Goal: Communication & Community: Answer question/provide support

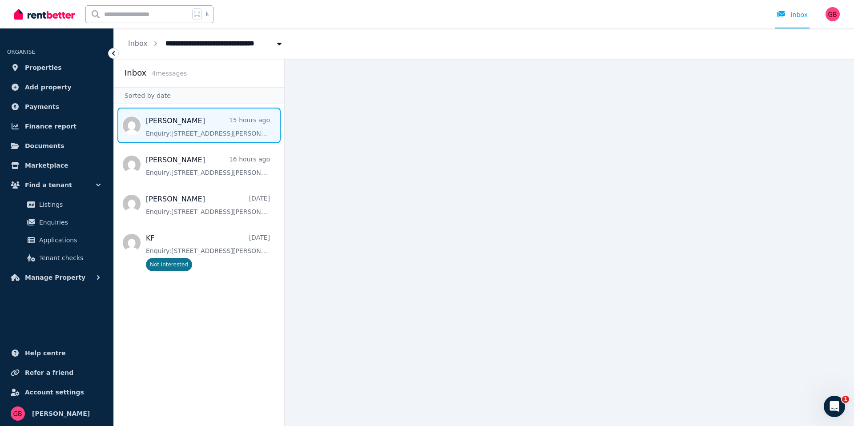
click at [187, 129] on span "Message list" at bounding box center [199, 126] width 170 height 36
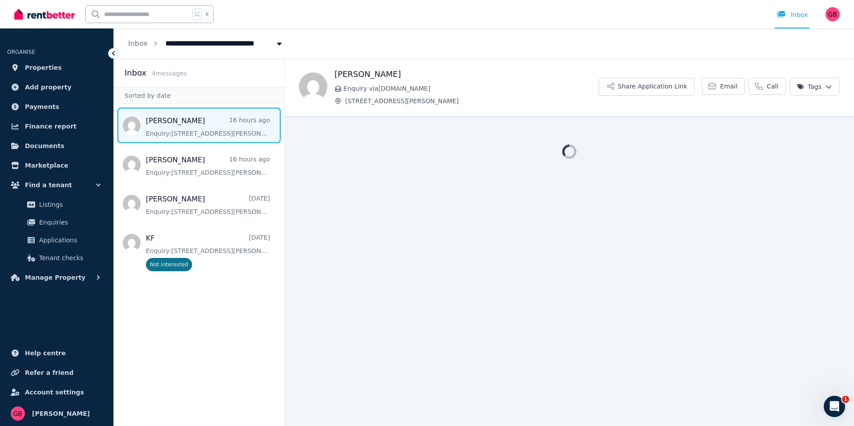
click at [230, 145] on ul "[PERSON_NAME] 16 hours ago Enquiry: [STREET_ADDRESS][PERSON_NAME] . [PERSON_NAM…" at bounding box center [199, 192] width 170 height 169
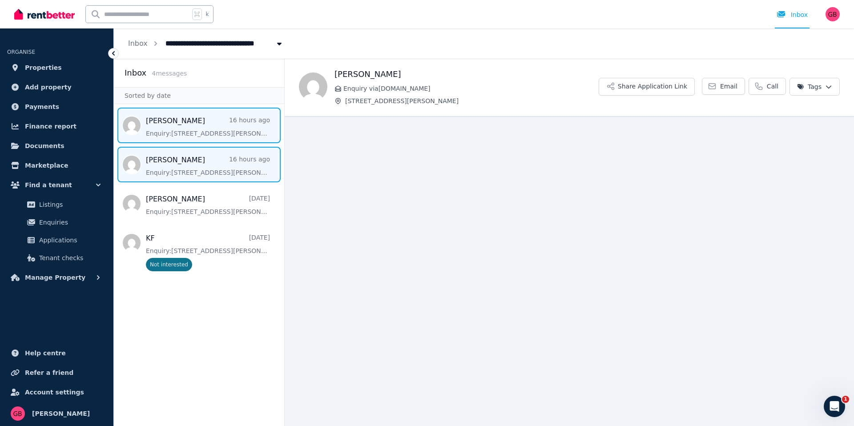
click at [205, 163] on span "Message list" at bounding box center [199, 165] width 170 height 36
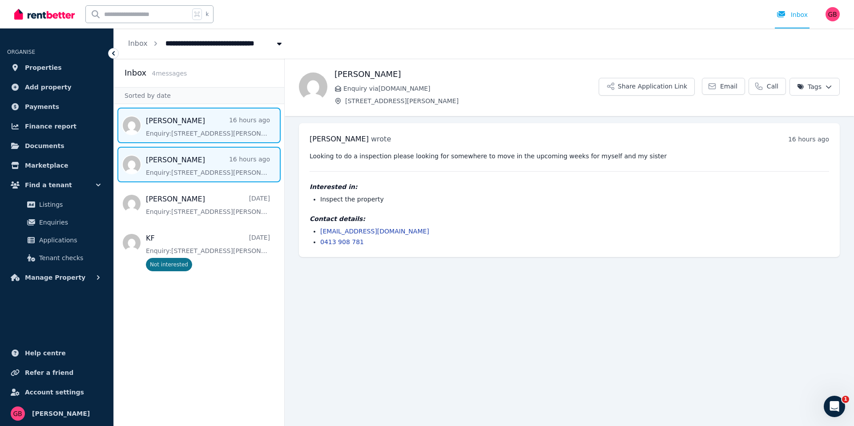
click at [144, 123] on span "Message list" at bounding box center [199, 126] width 170 height 36
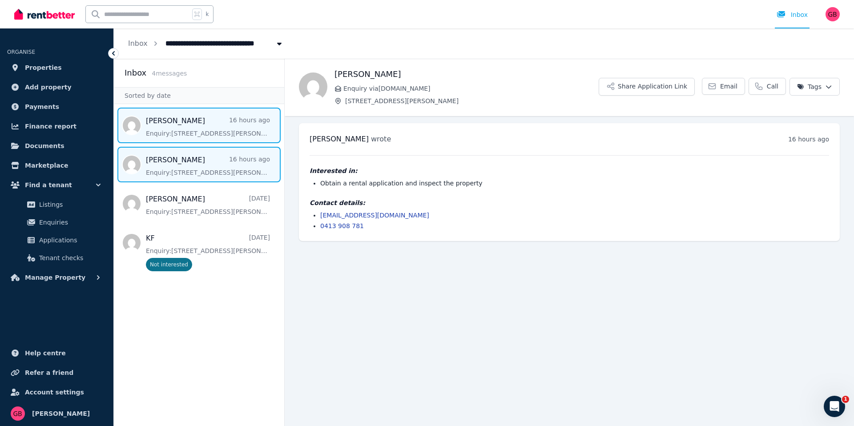
click at [219, 161] on span "Message list" at bounding box center [199, 165] width 170 height 36
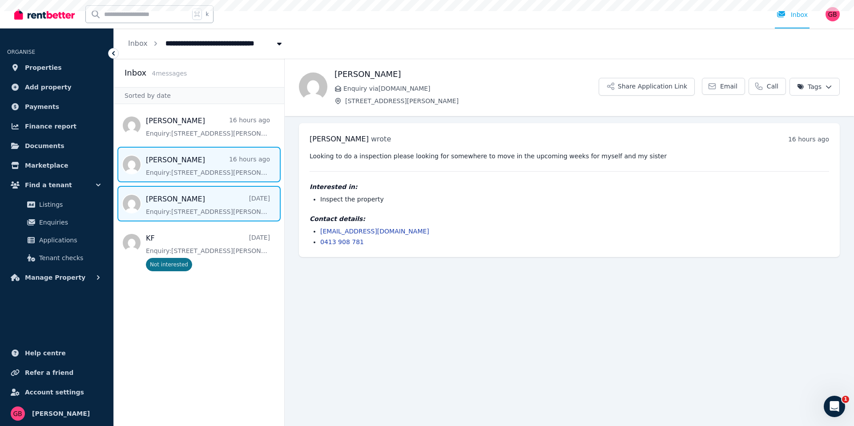
click at [215, 201] on span "Message list" at bounding box center [199, 204] width 170 height 36
